Goal: Task Accomplishment & Management: Use online tool/utility

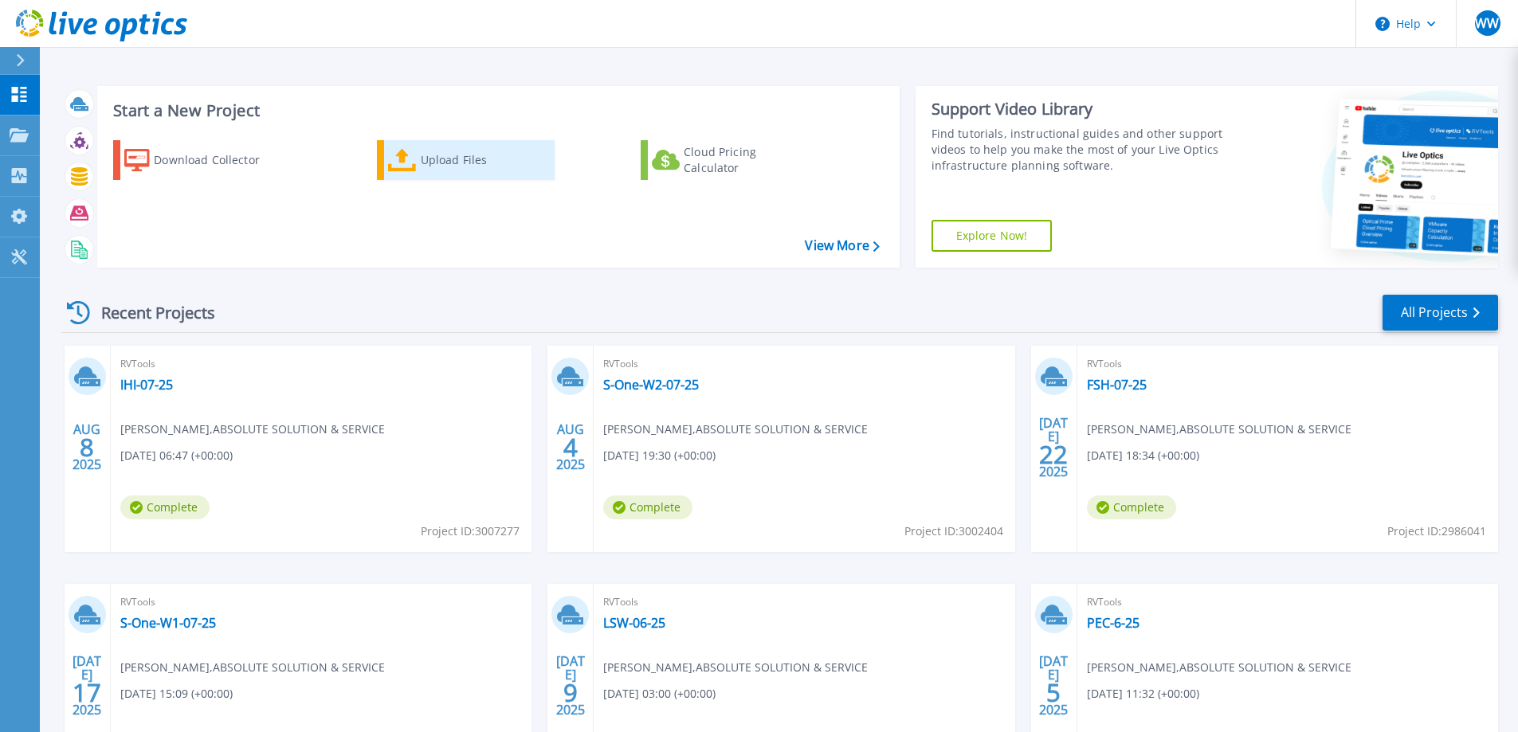
click at [475, 154] on div "Upload Files" at bounding box center [485, 160] width 128 height 32
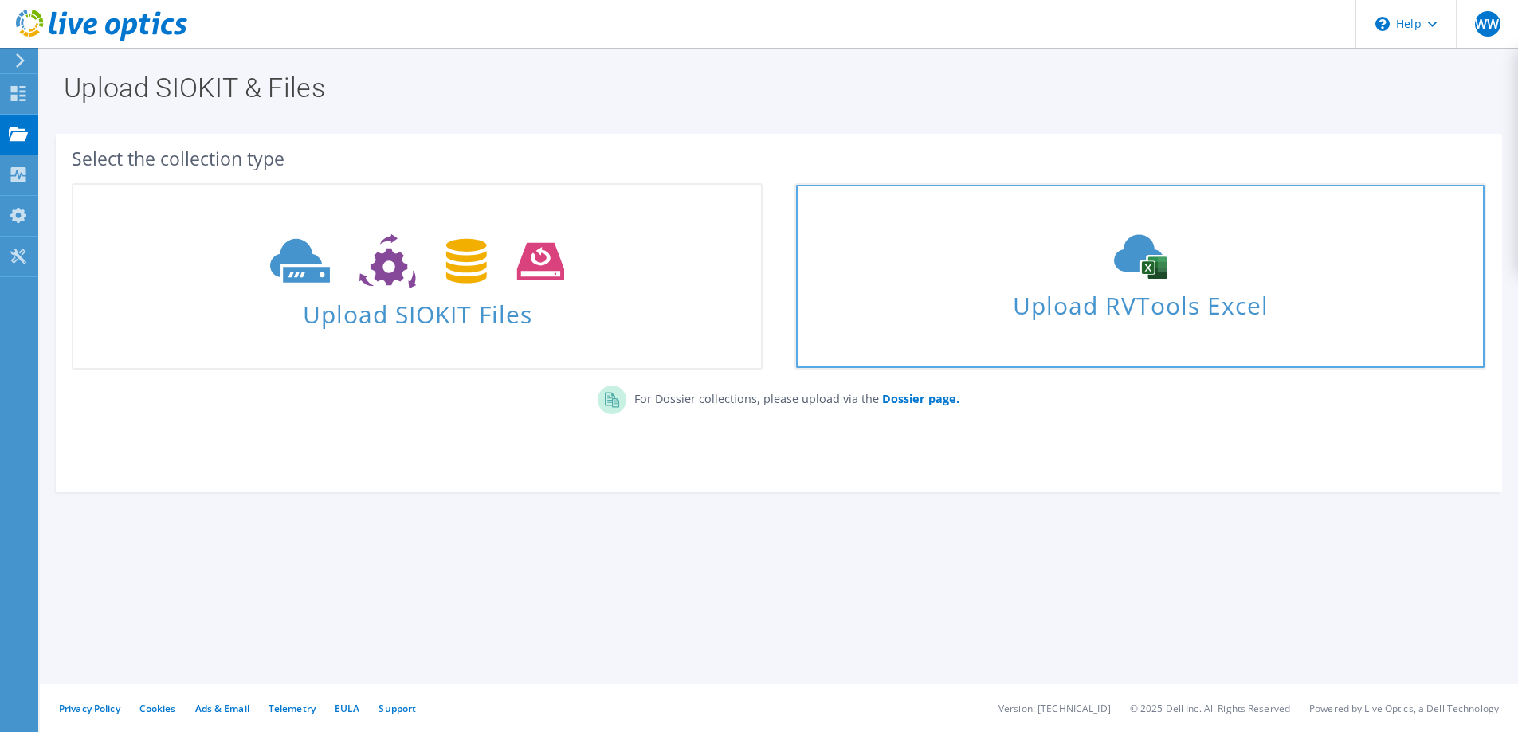
click at [1063, 270] on icon at bounding box center [1140, 256] width 239 height 45
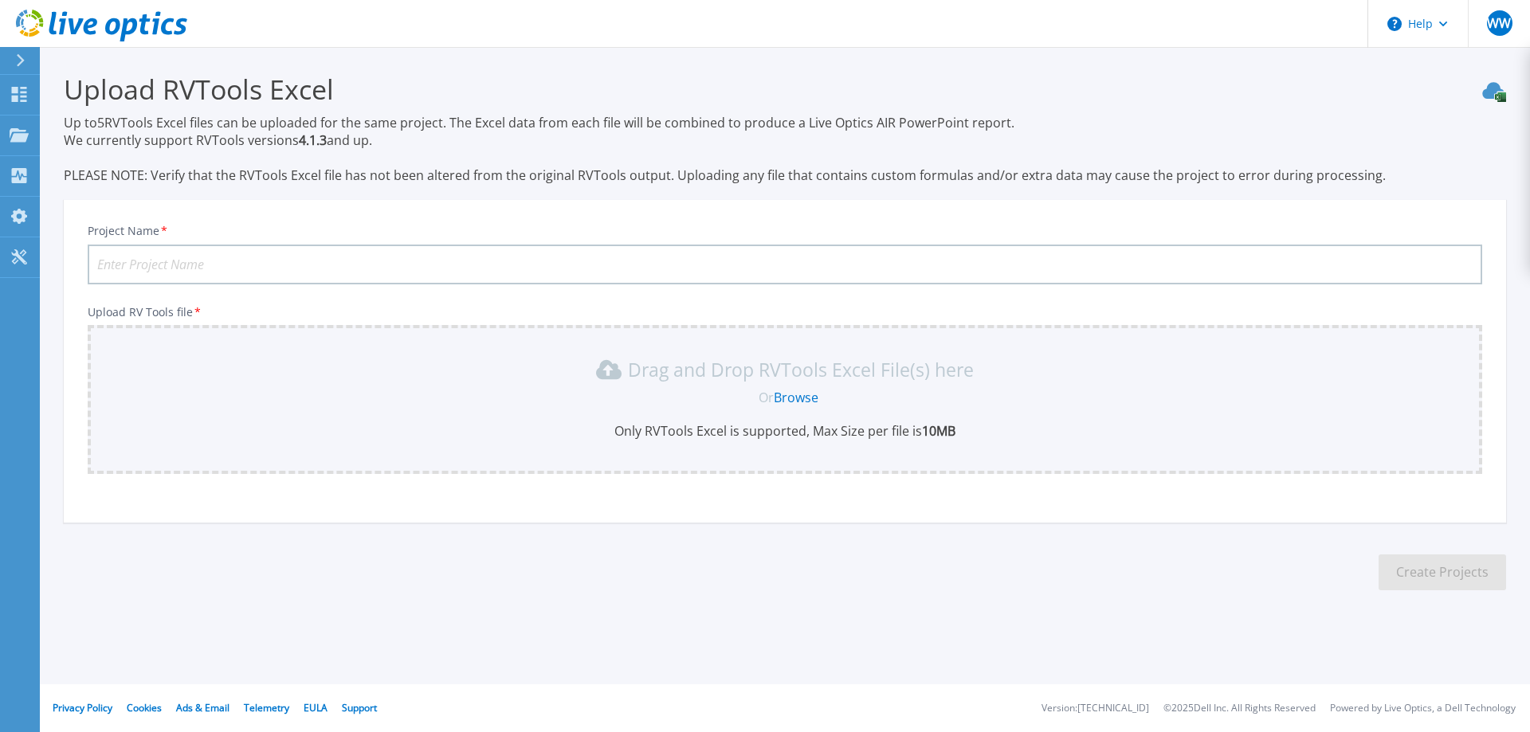
click at [785, 402] on link "Browse" at bounding box center [796, 398] width 45 height 18
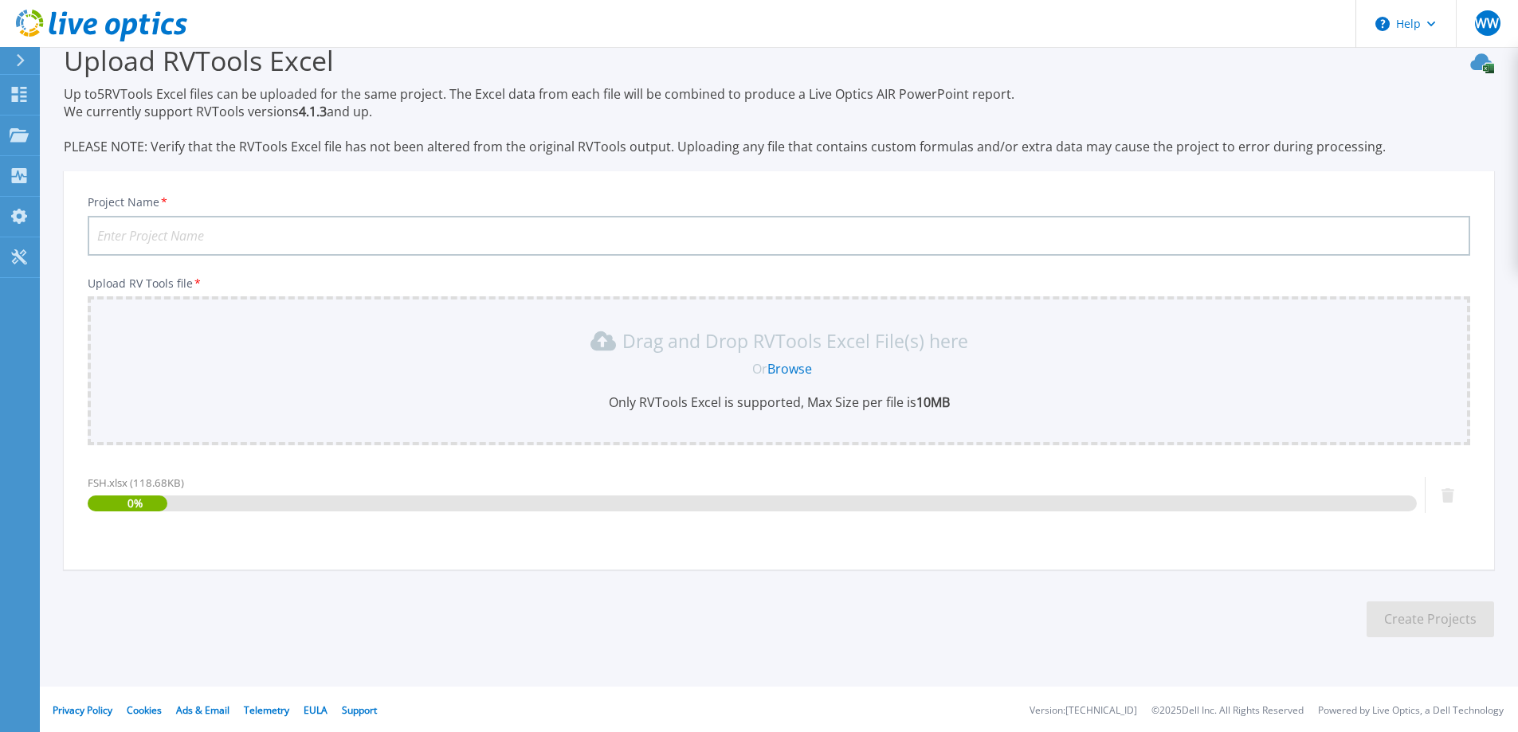
scroll to position [31, 0]
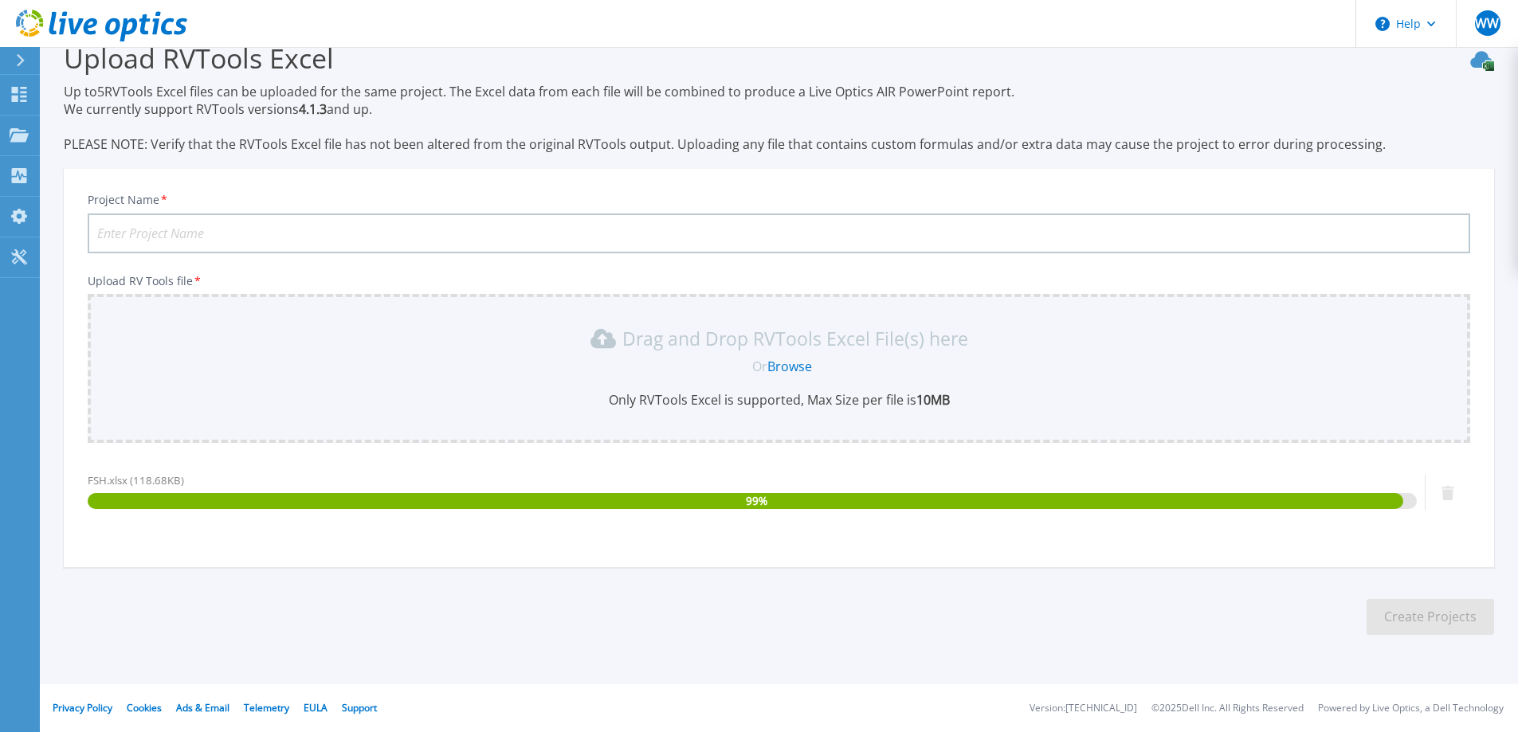
click at [225, 231] on input "Project Name *" at bounding box center [779, 234] width 1383 height 40
click at [136, 237] on input "FSH-02-25" at bounding box center [779, 234] width 1383 height 40
type input "FSH-08-25"
click at [1401, 611] on button "Create Projects" at bounding box center [1431, 617] width 128 height 36
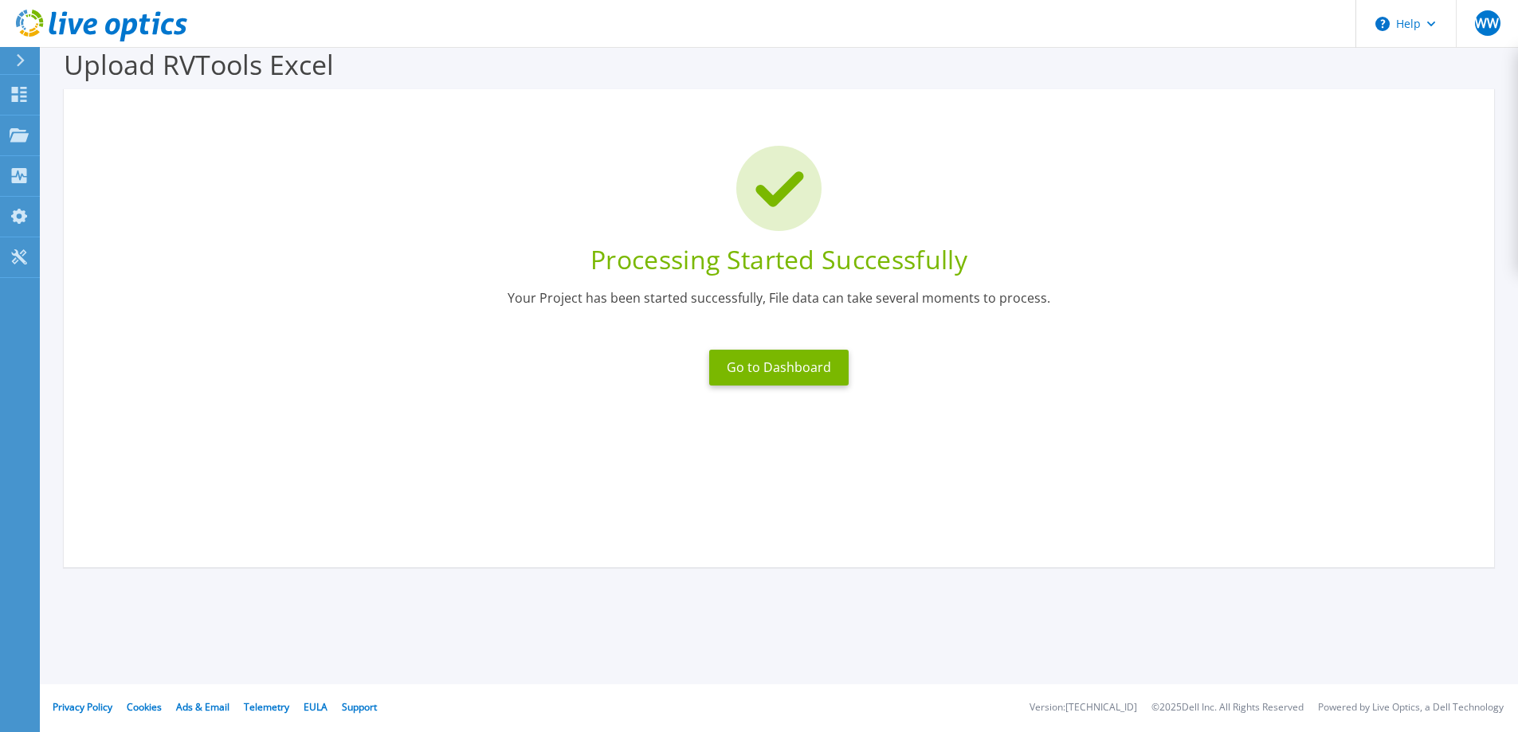
scroll to position [25, 0]
click at [811, 379] on button "Go to Dashboard" at bounding box center [778, 368] width 139 height 36
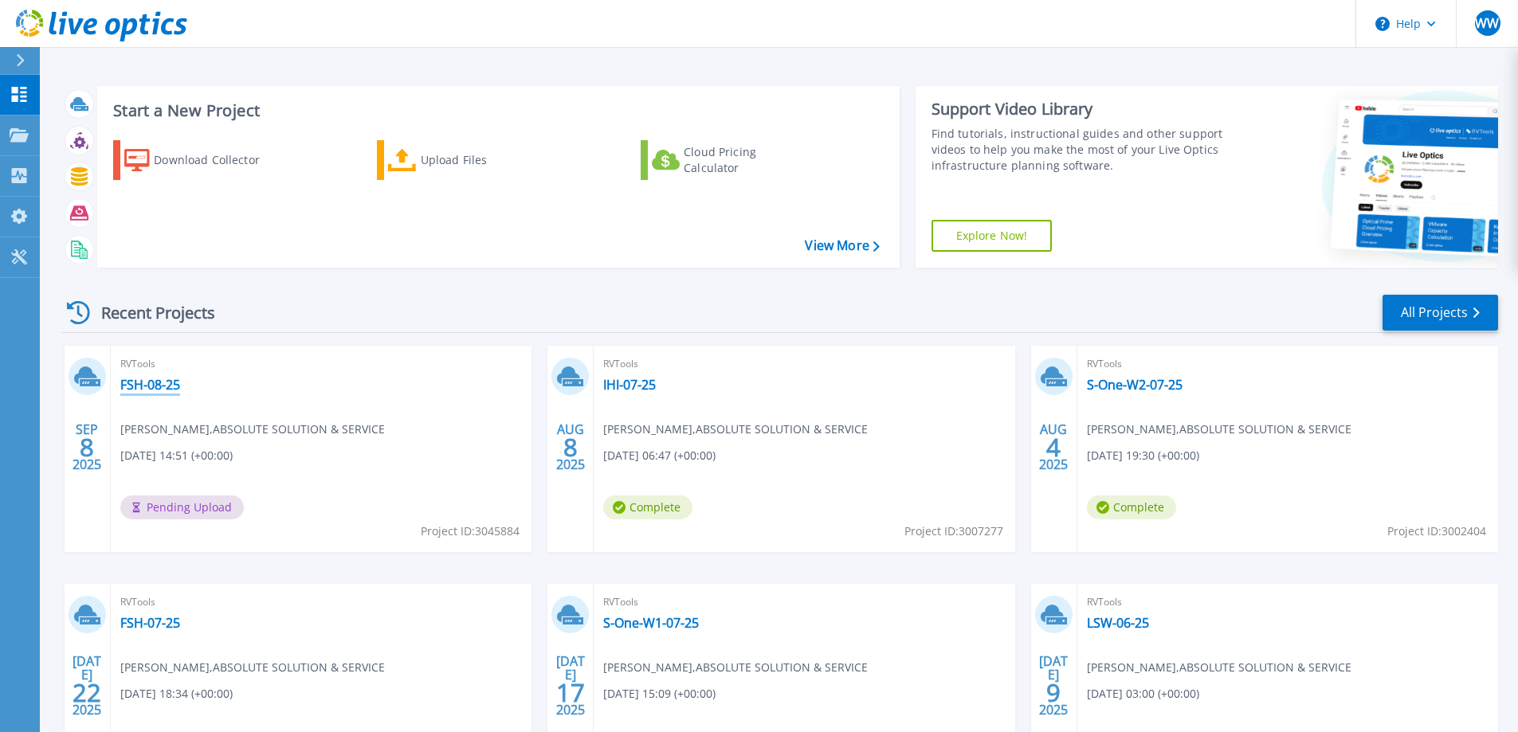
click at [158, 383] on link "FSH-08-25" at bounding box center [150, 385] width 60 height 16
drag, startPoint x: 654, startPoint y: 511, endPoint x: 704, endPoint y: 505, distance: 49.7
click at [704, 505] on div "RVTools IHI-07-25 Wuttipong Wachiraruangkitkul , ABSOLUTE SOLUTION & SERVICE [D…" at bounding box center [804, 449] width 421 height 206
click at [669, 505] on span "Complete" at bounding box center [647, 508] width 89 height 24
click at [160, 511] on span "Pending Upload" at bounding box center [182, 508] width 124 height 24
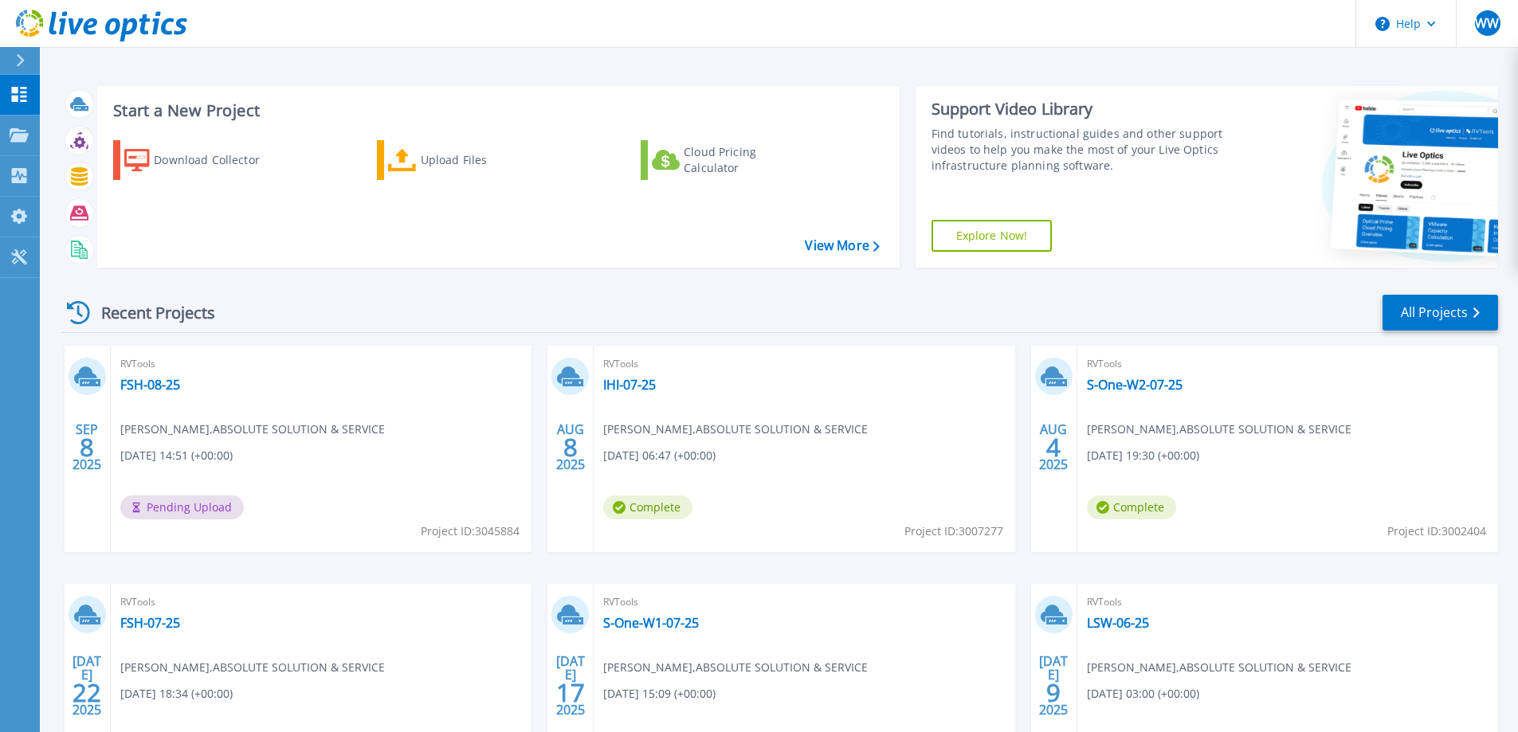
click at [198, 510] on span "Pending Upload" at bounding box center [182, 508] width 124 height 24
click at [625, 378] on link "IHI-07-25" at bounding box center [629, 385] width 53 height 16
click at [143, 386] on link "FSH-08-25" at bounding box center [150, 385] width 60 height 16
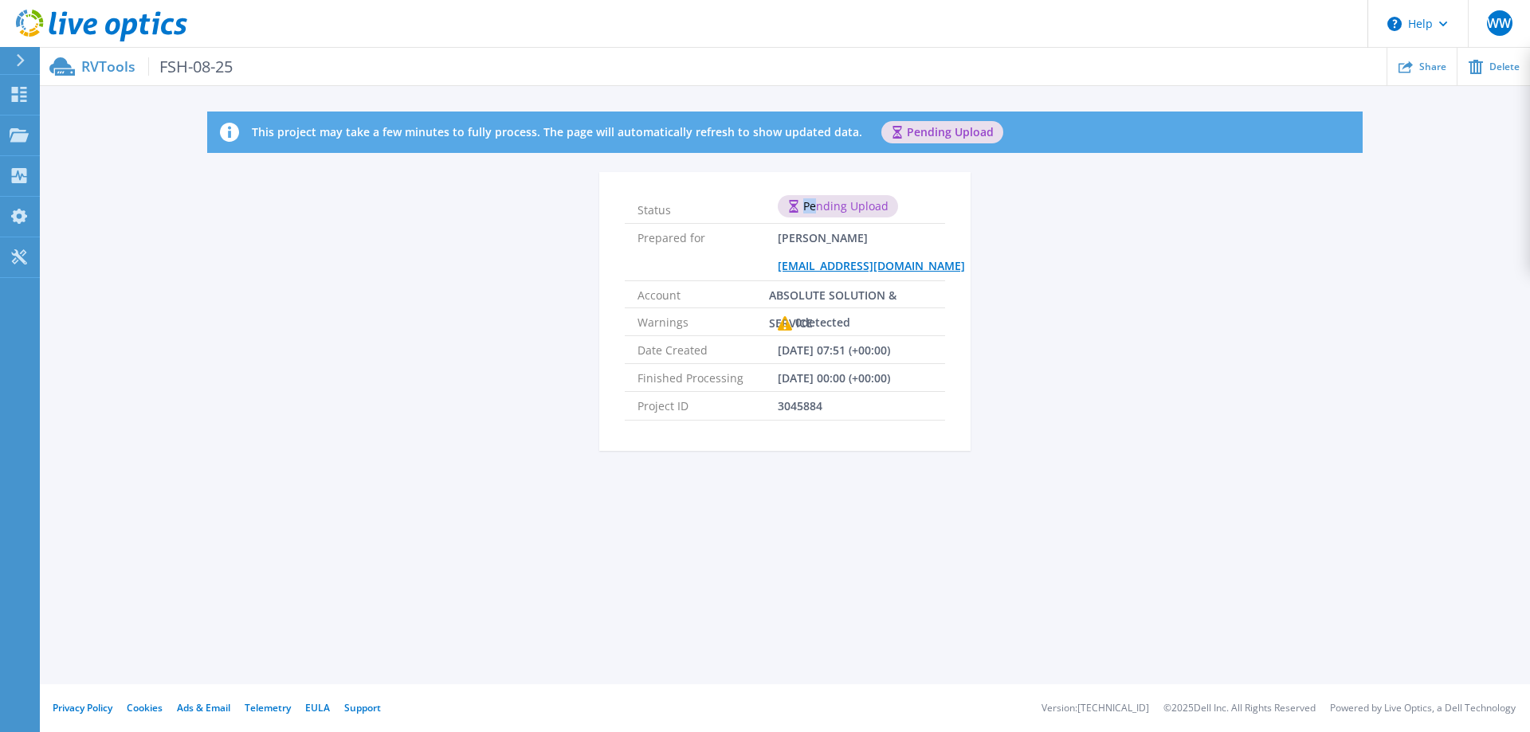
drag, startPoint x: 818, startPoint y: 209, endPoint x: 900, endPoint y: 206, distance: 82.9
click at [900, 206] on li "Status Pending Upload" at bounding box center [785, 210] width 320 height 28
click at [846, 206] on div "Pending Upload" at bounding box center [838, 206] width 120 height 22
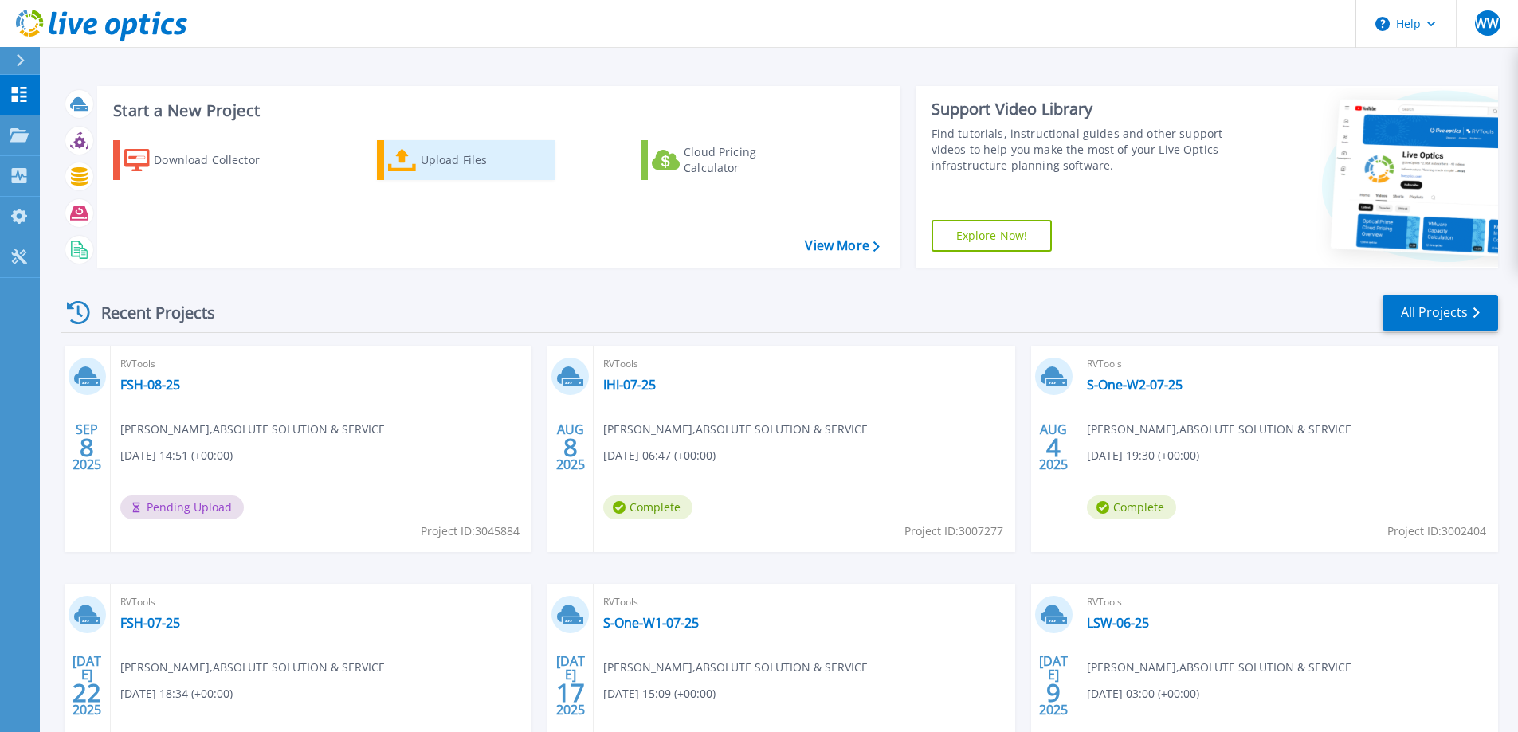
click at [463, 170] on div "Upload Files" at bounding box center [485, 160] width 128 height 32
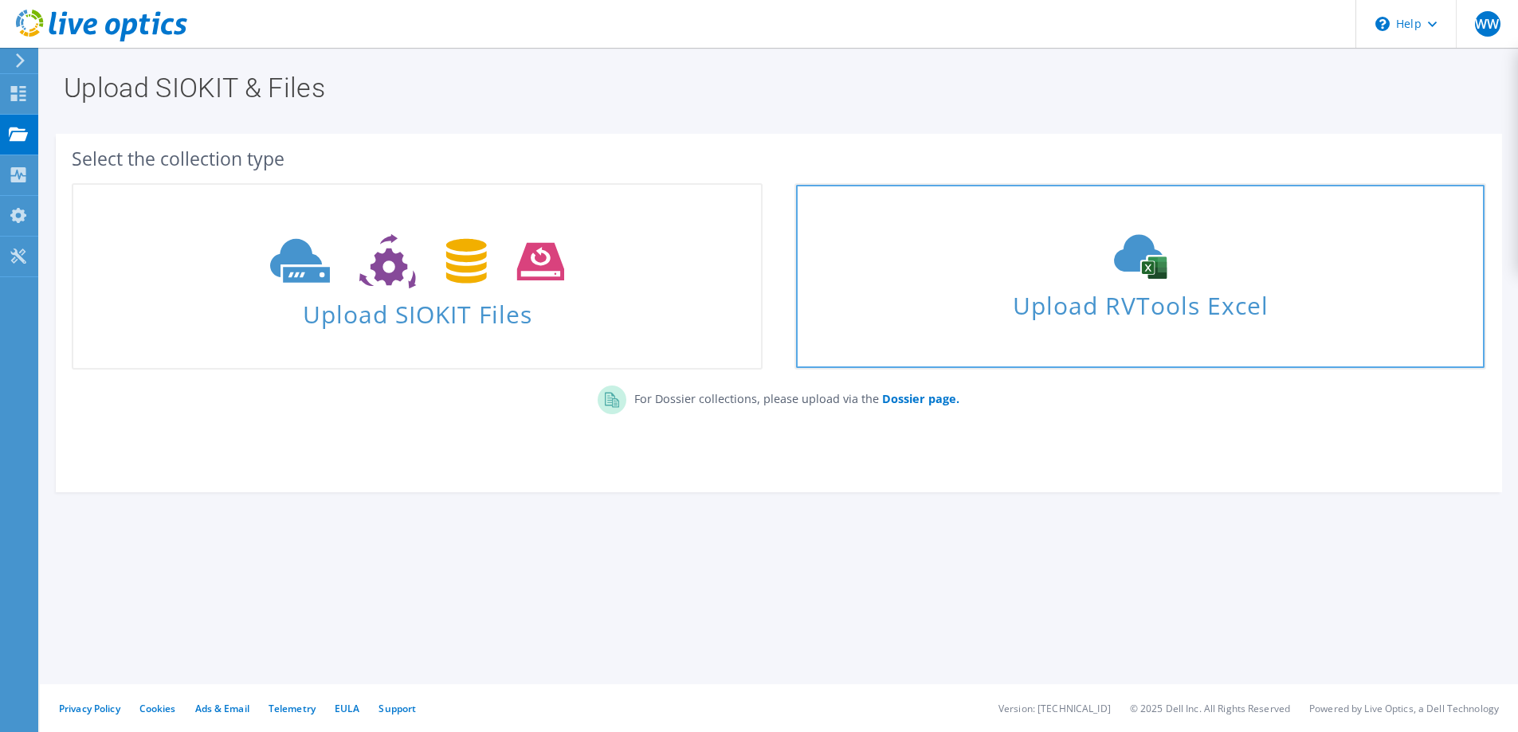
click at [1145, 246] on use at bounding box center [1140, 257] width 53 height 45
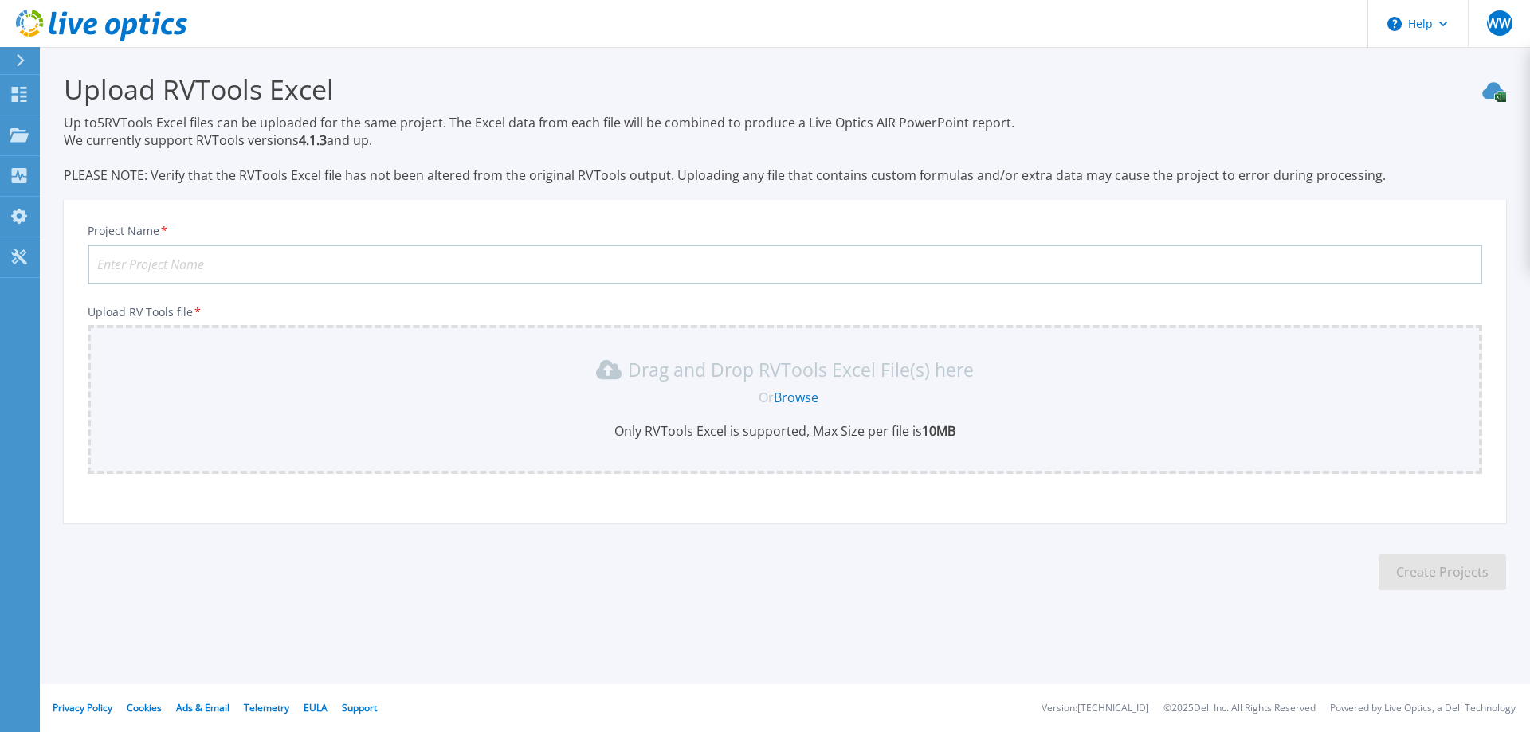
click at [257, 276] on input "Project Name *" at bounding box center [785, 265] width 1395 height 40
click at [791, 398] on link "Browse" at bounding box center [796, 398] width 45 height 18
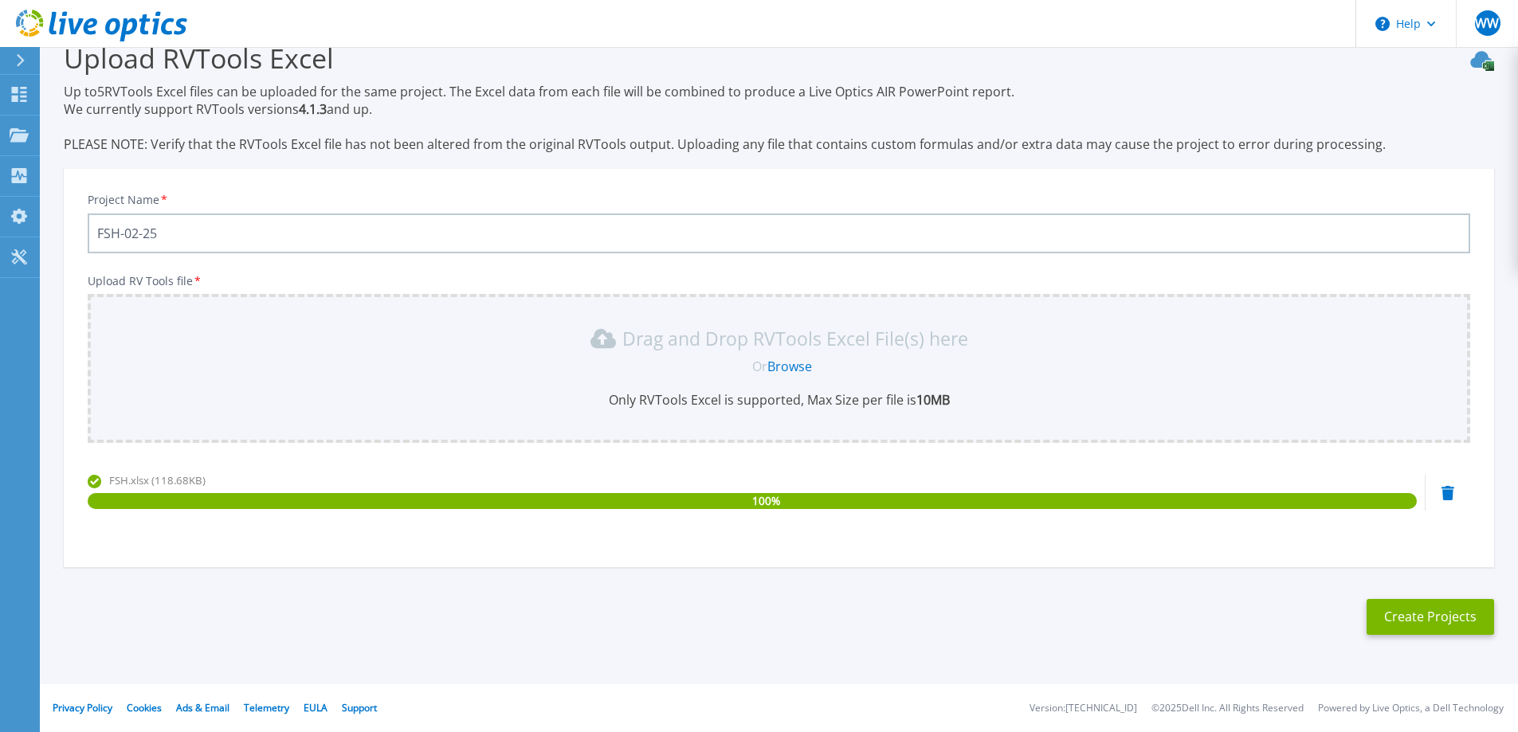
click at [133, 235] on input "FSH-02-25" at bounding box center [779, 234] width 1383 height 40
type input "FSH-08-25-2"
click at [1400, 620] on button "Create Projects" at bounding box center [1431, 617] width 128 height 36
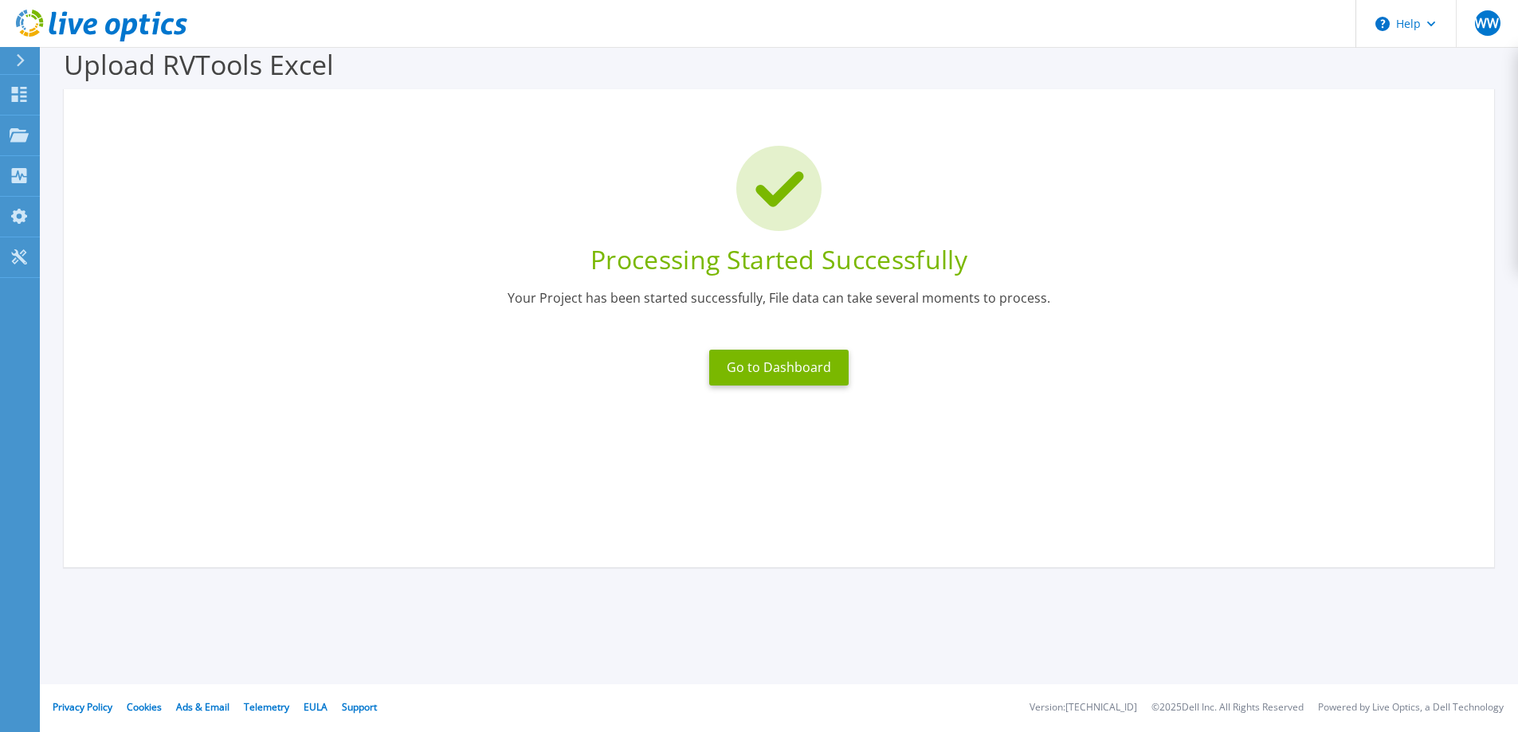
scroll to position [25, 0]
click at [973, 453] on div "Processing Started Successfully Your Project has been started successfully, Fil…" at bounding box center [779, 328] width 1430 height 478
click at [796, 361] on button "Go to Dashboard" at bounding box center [778, 368] width 139 height 36
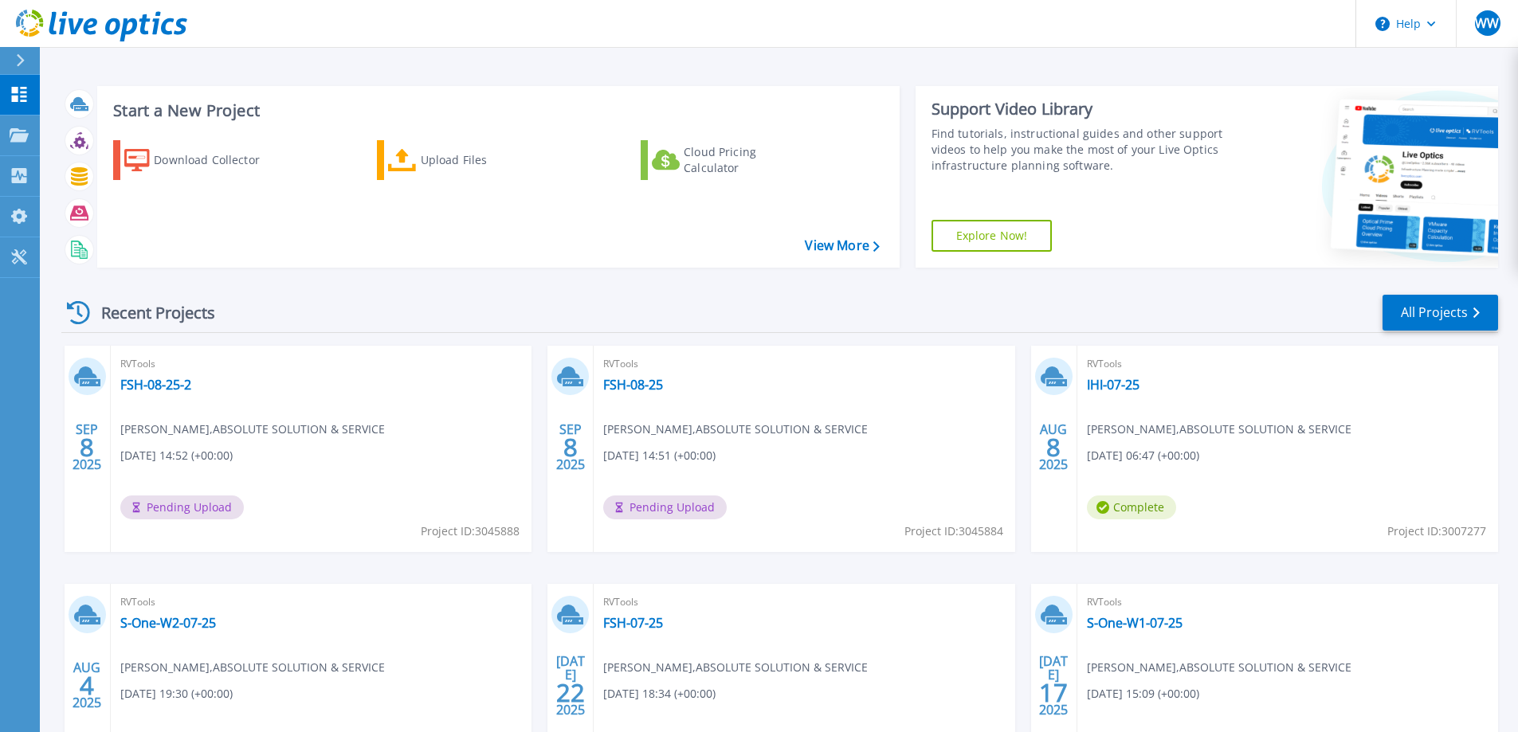
click at [269, 368] on span "RVTools" at bounding box center [321, 364] width 402 height 18
click at [176, 377] on link "FSH-08-25-2" at bounding box center [155, 385] width 71 height 16
click at [651, 387] on link "FSH-08-25" at bounding box center [633, 385] width 60 height 16
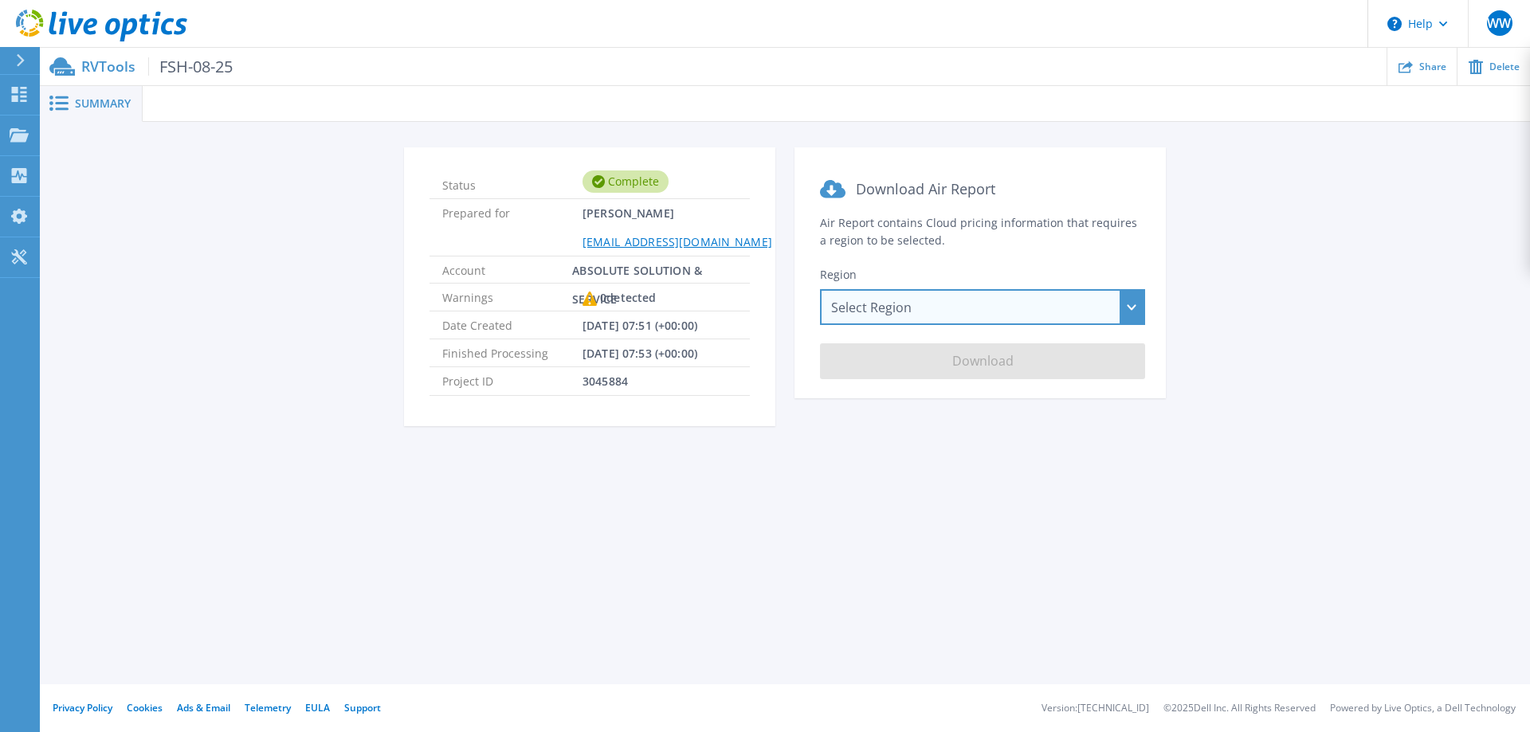
click at [919, 312] on div "Select Region [GEOGRAPHIC_DATA] ([GEOGRAPHIC_DATA]) [GEOGRAPHIC_DATA] ([GEOGRAP…" at bounding box center [982, 307] width 325 height 36
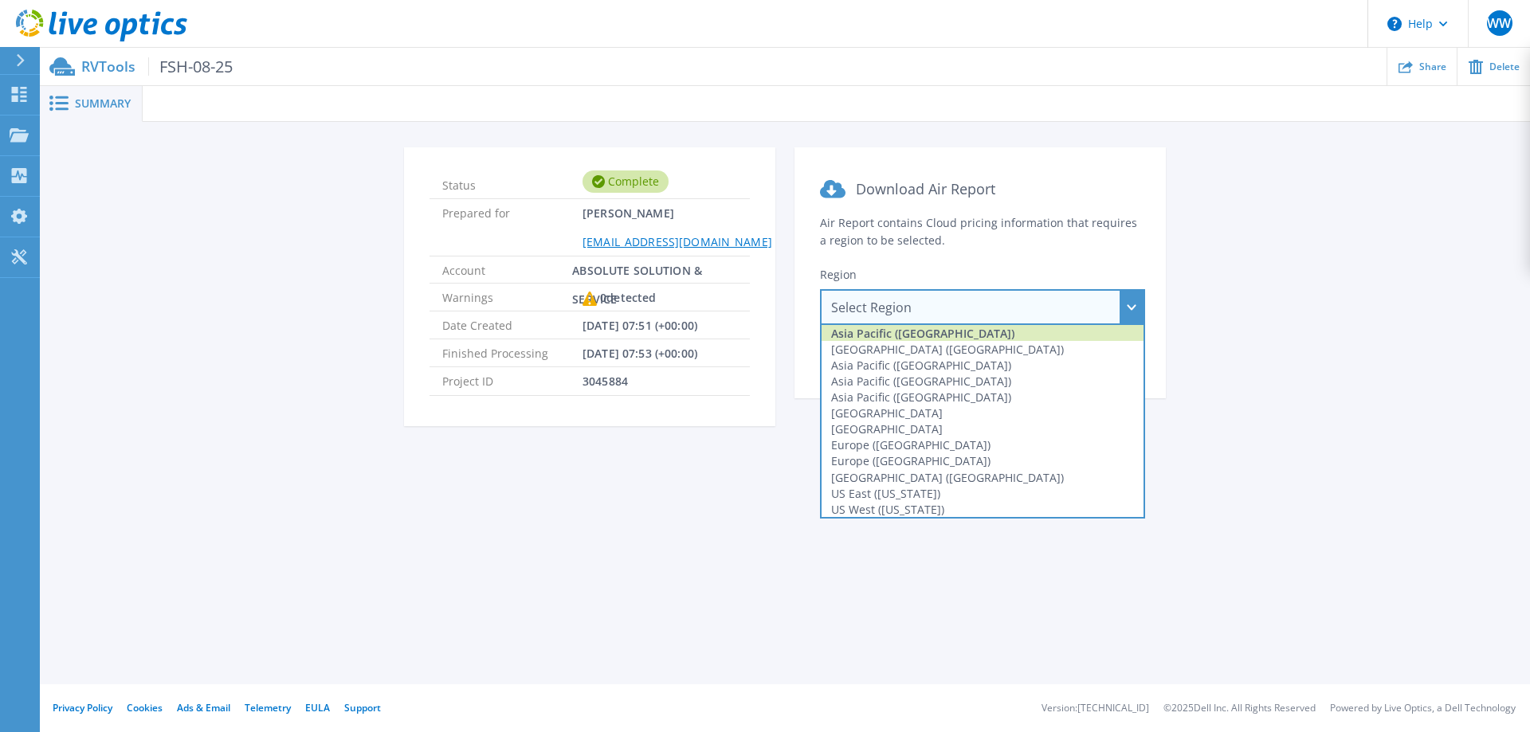
click at [918, 335] on div "Asia Pacific ([GEOGRAPHIC_DATA])" at bounding box center [983, 333] width 322 height 16
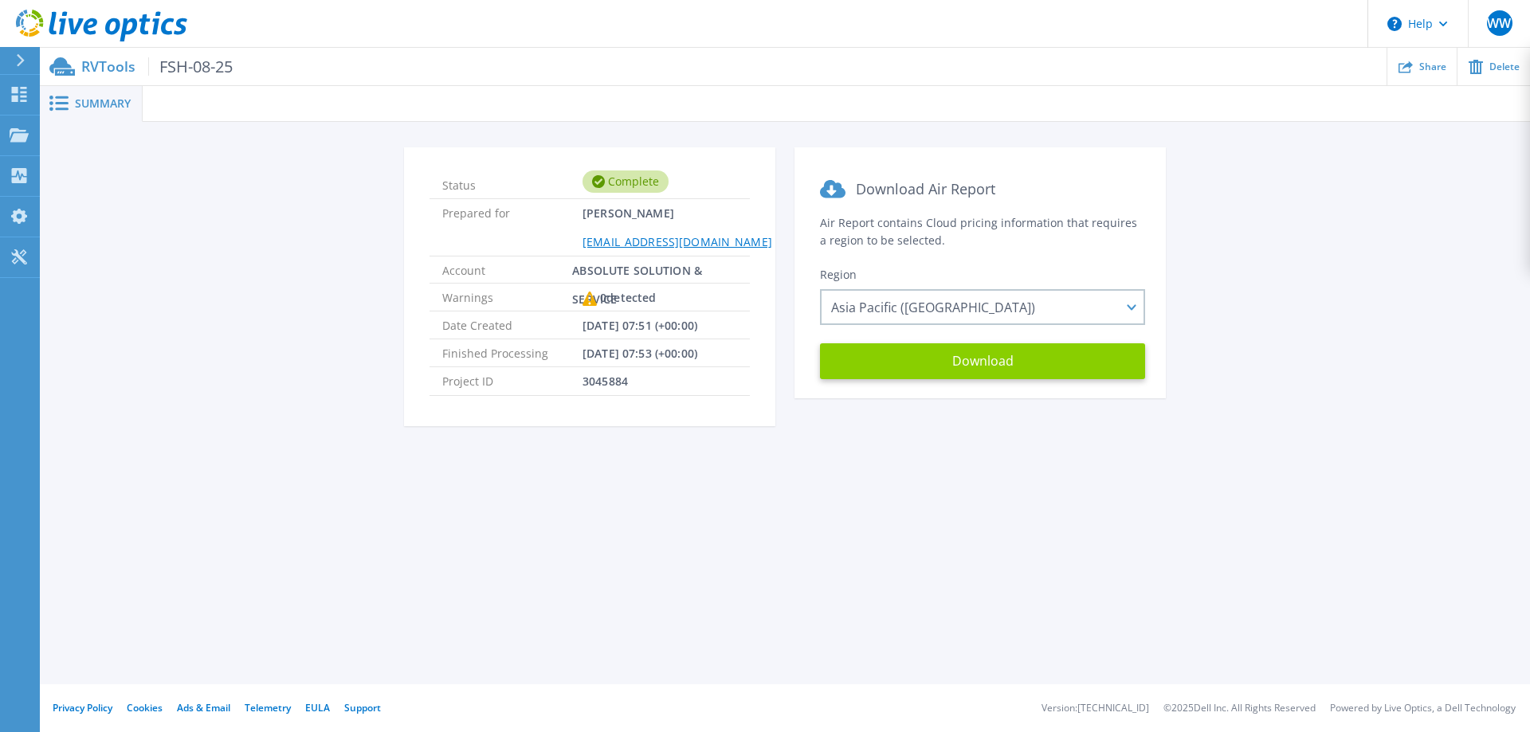
click at [916, 360] on button "Download" at bounding box center [982, 361] width 325 height 36
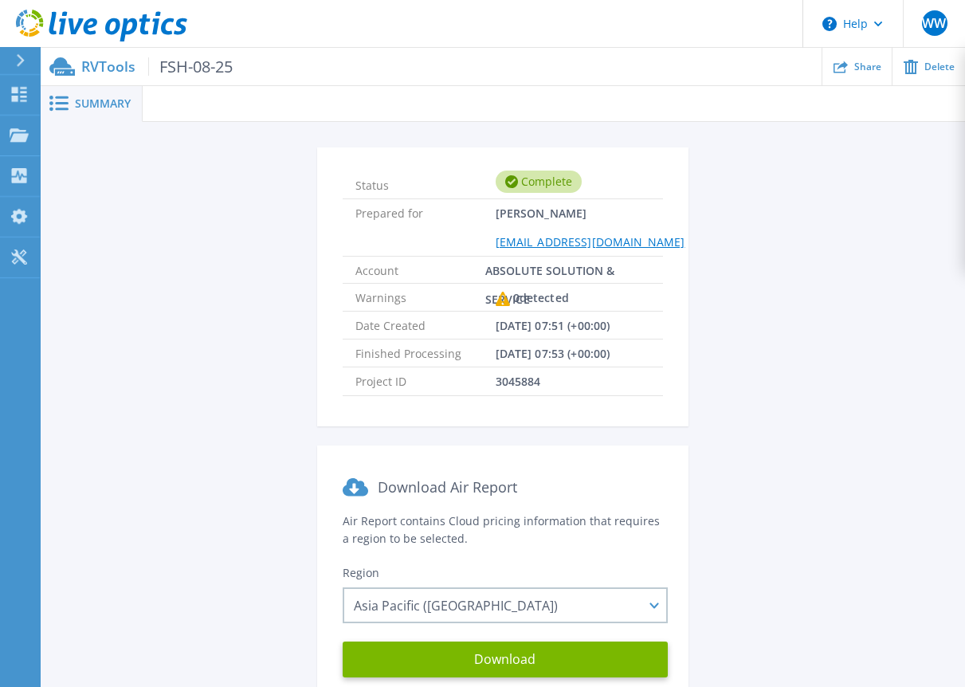
click at [838, 269] on div "Status Complete Prepared for [PERSON_NAME] [EMAIL_ADDRESS][DOMAIN_NAME] Account…" at bounding box center [502, 431] width 877 height 568
